Goal: Information Seeking & Learning: Learn about a topic

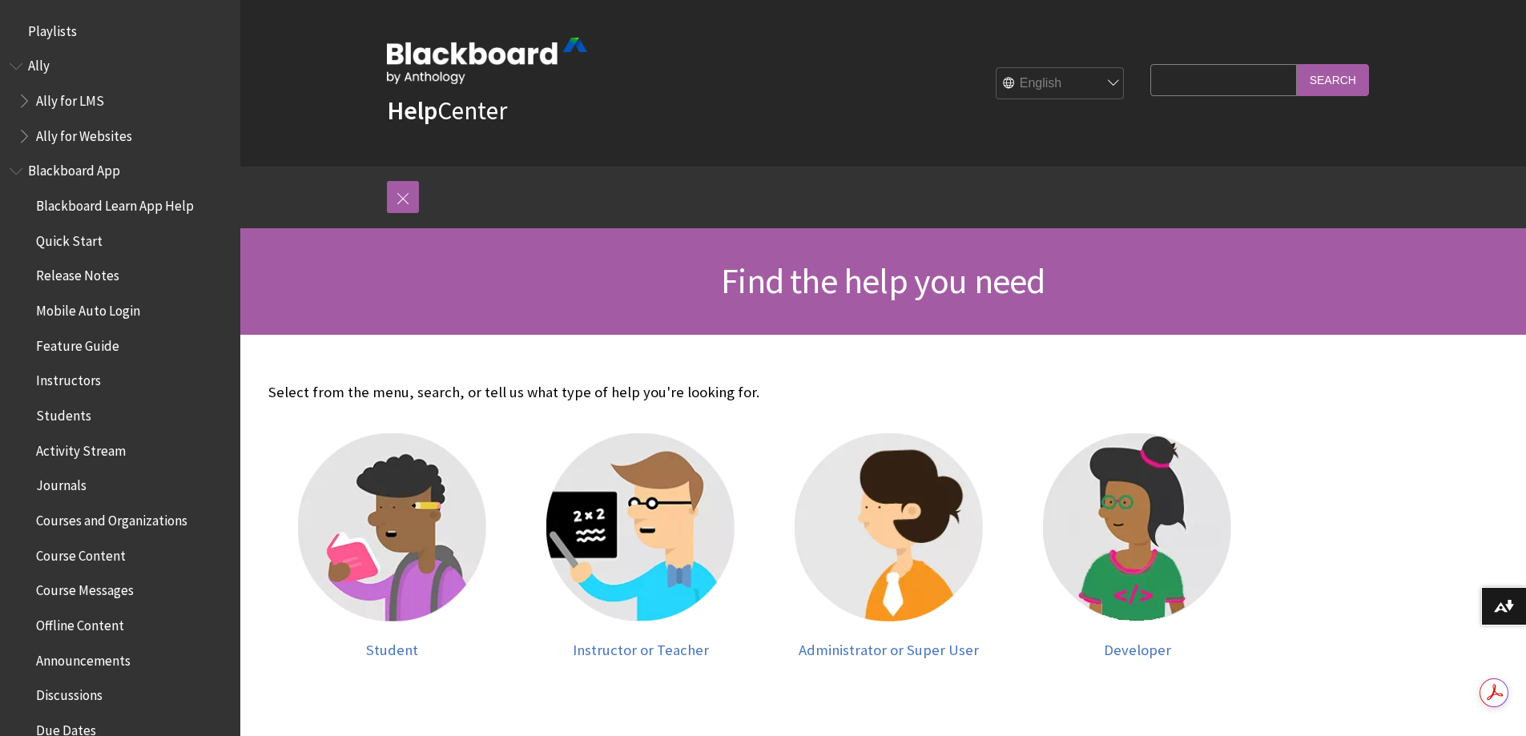
click at [1154, 82] on input "Search Query" at bounding box center [1223, 79] width 146 height 31
type input "ultra"
click at [1297, 64] on input "Search" at bounding box center [1333, 79] width 72 height 31
